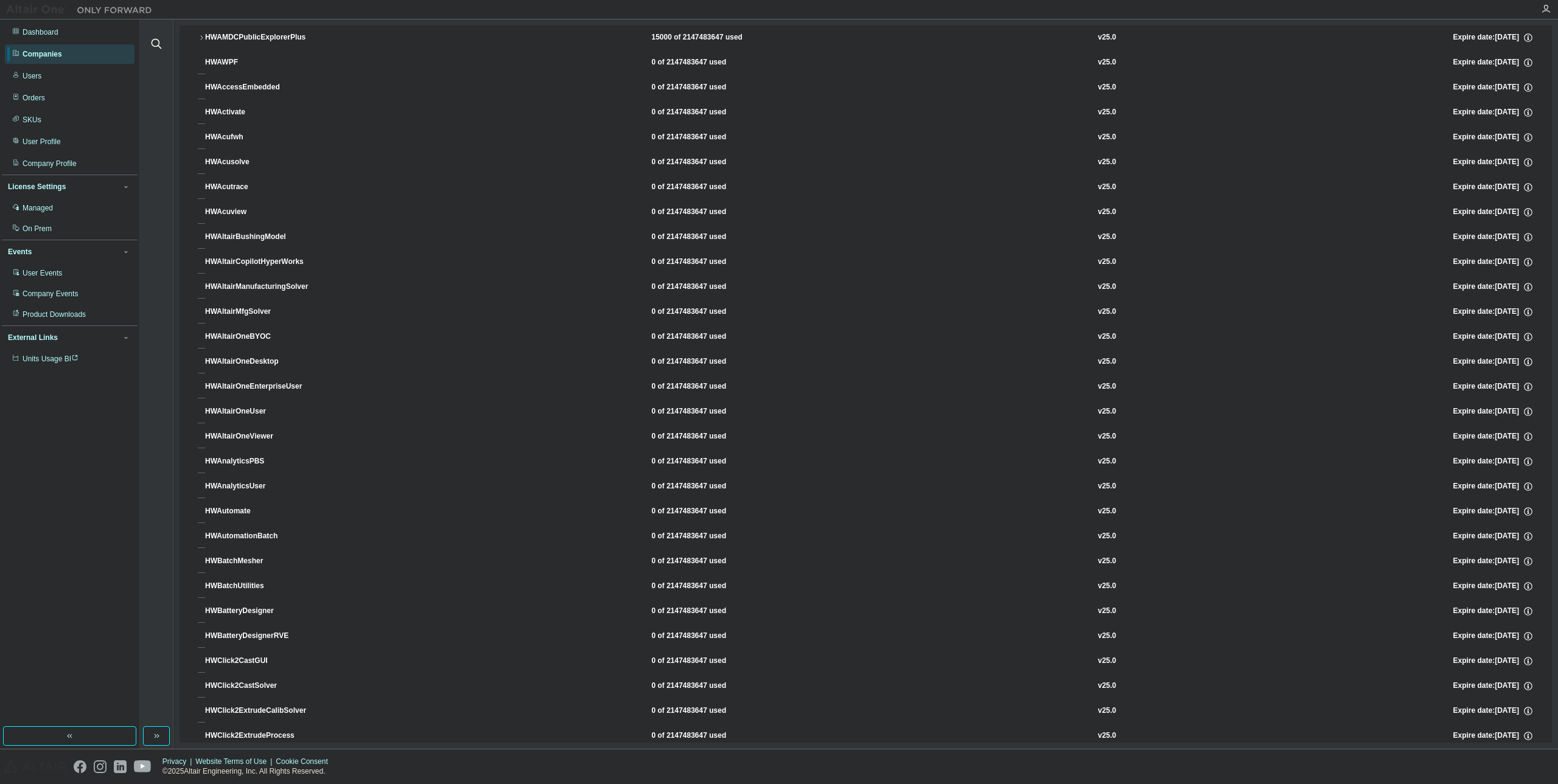
scroll to position [244, 0]
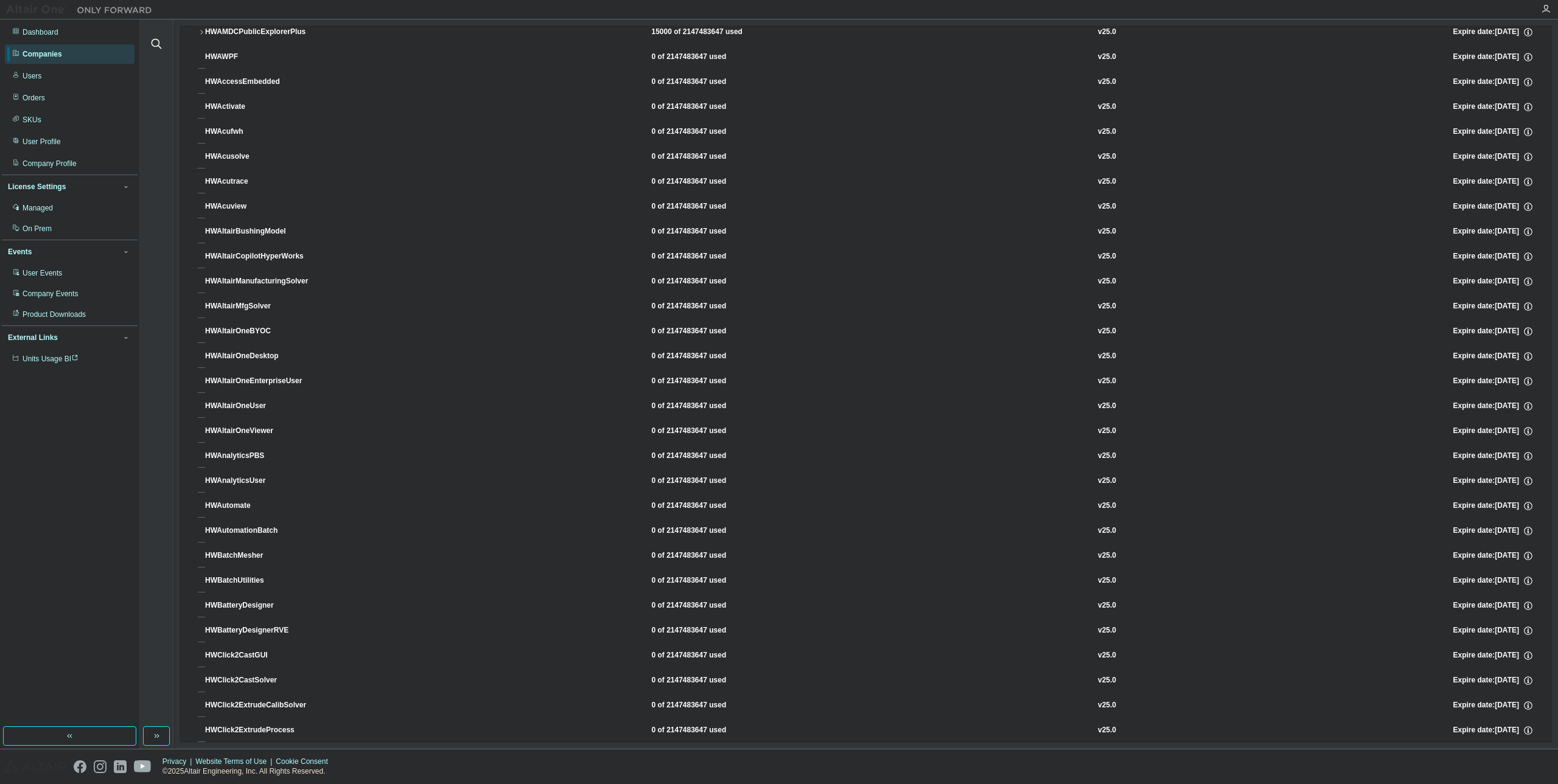
drag, startPoint x: 349, startPoint y: 297, endPoint x: 278, endPoint y: 471, distance: 187.9
click at [277, 471] on button "HWAnalyticsUser 0 of 2147483647 used v25.0 Expire date: [DATE]" at bounding box center [869, 481] width 1328 height 27
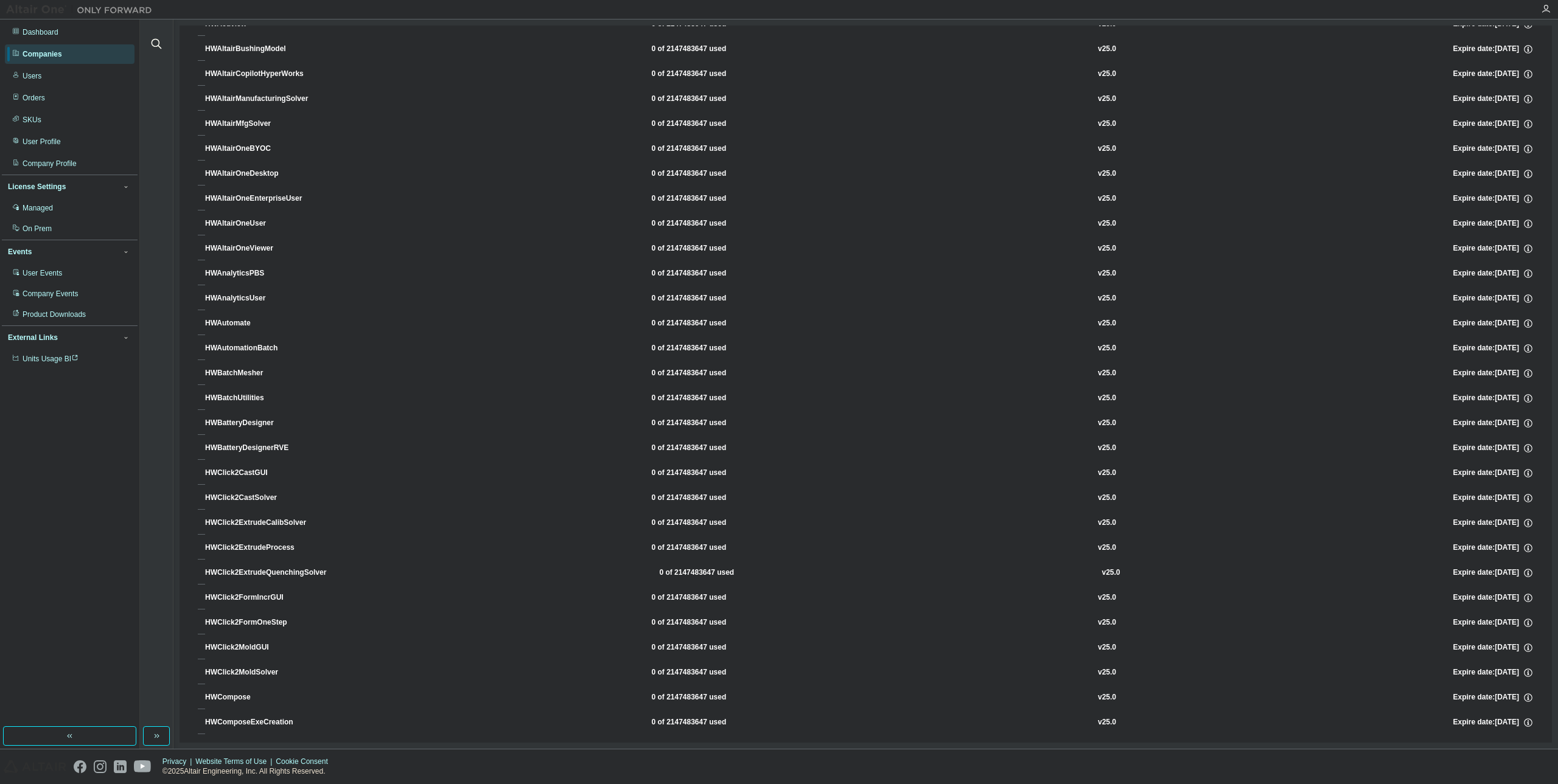
scroll to position [0, 0]
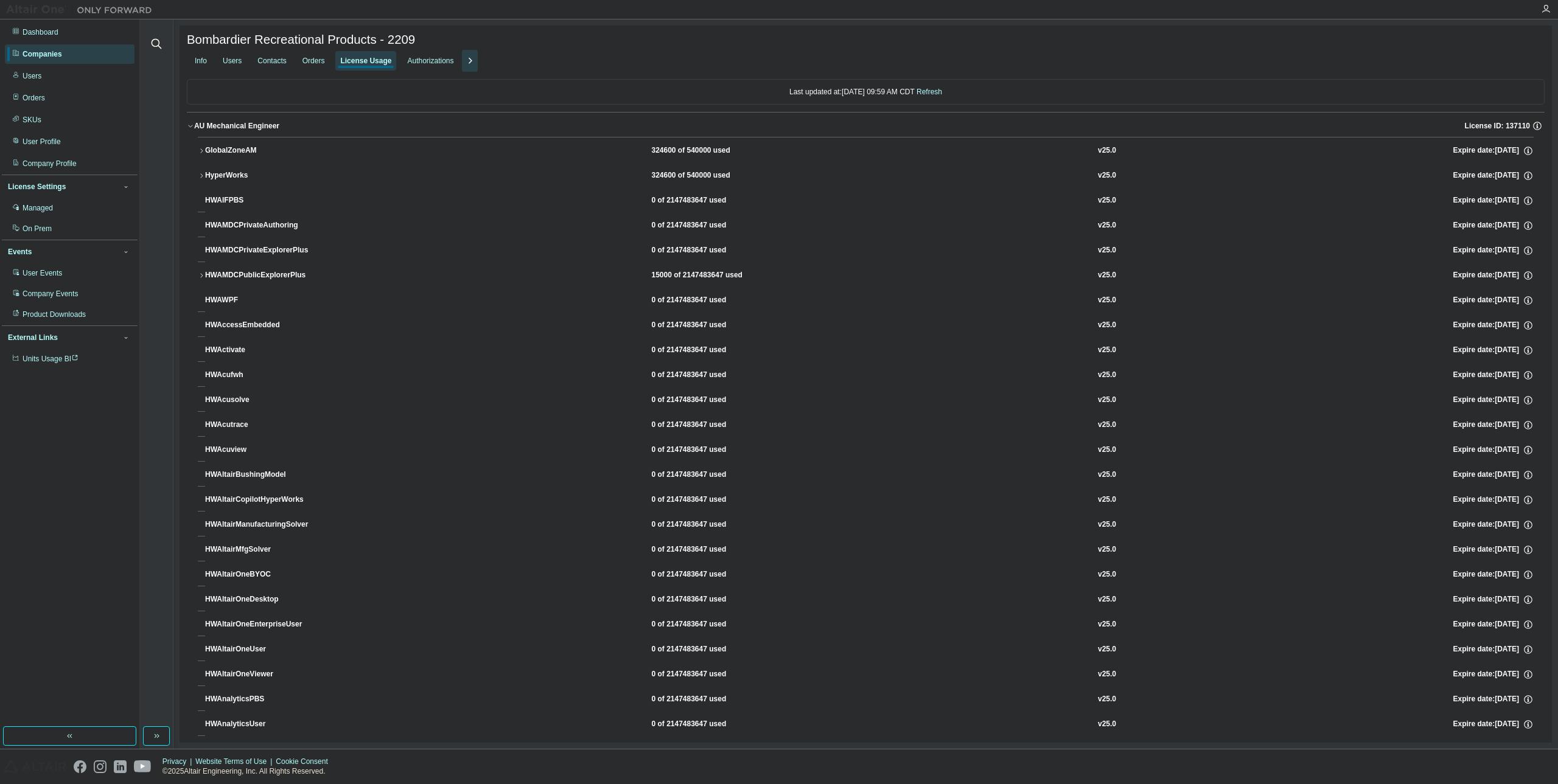
click at [487, 65] on div "Info Users Contacts Orders License Usage Authorizations" at bounding box center [865, 60] width 1357 height 22
click at [477, 63] on icon "button" at bounding box center [469, 60] width 15 height 15
drag, startPoint x: 188, startPoint y: 40, endPoint x: 387, endPoint y: 42, distance: 199.0
click at [387, 42] on span "Bombardier Recreational Products - 2209" at bounding box center [300, 40] width 228 height 14
copy span "Bombardier Recreational Products"
